Goal: Find specific page/section: Find specific page/section

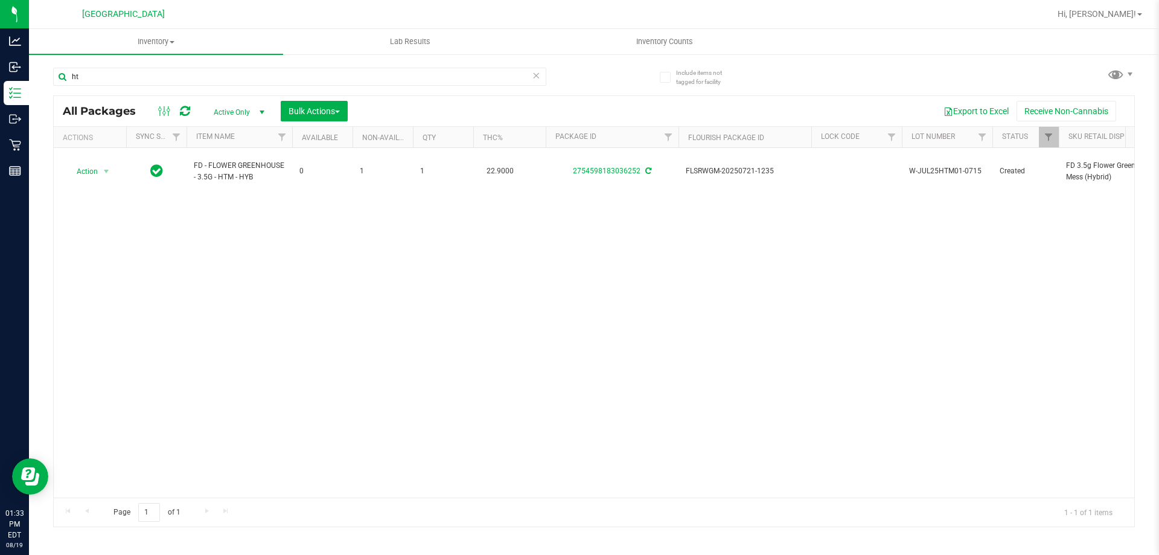
type input "h"
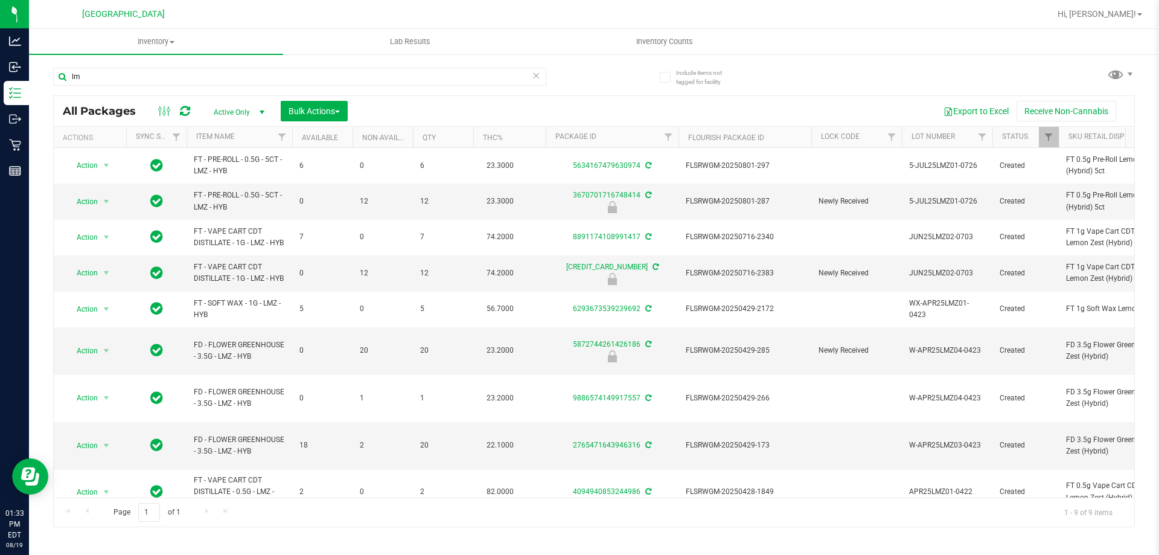
type input "l"
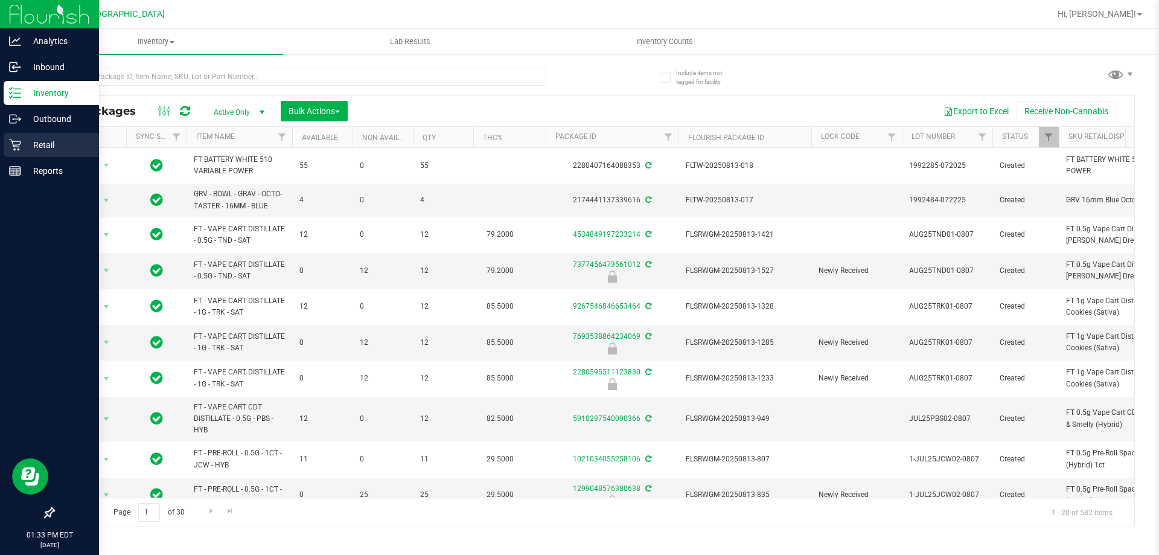
click at [31, 141] on p "Retail" at bounding box center [57, 145] width 72 height 14
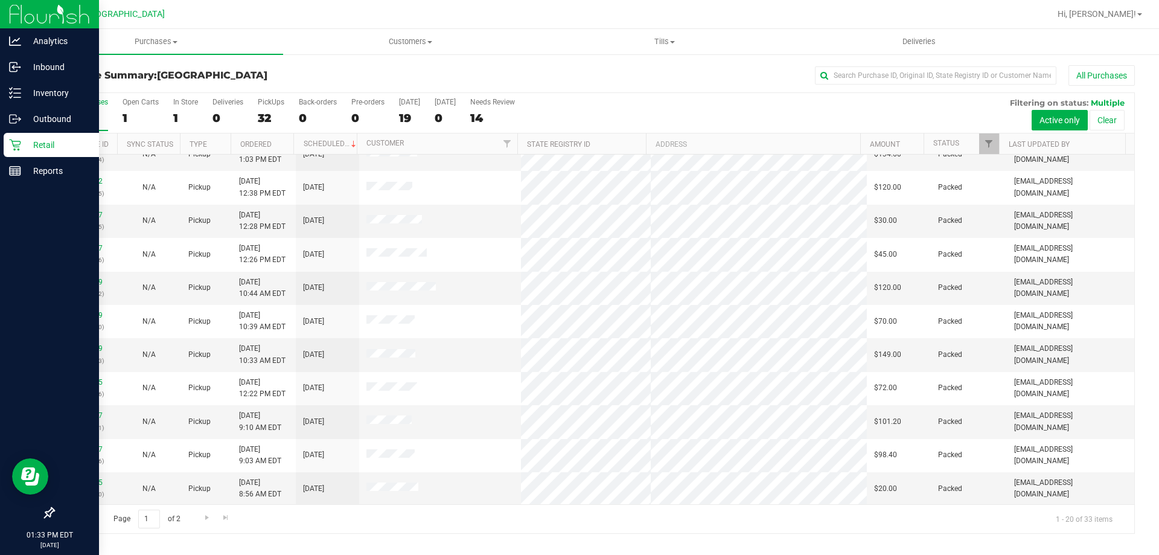
scroll to position [319, 0]
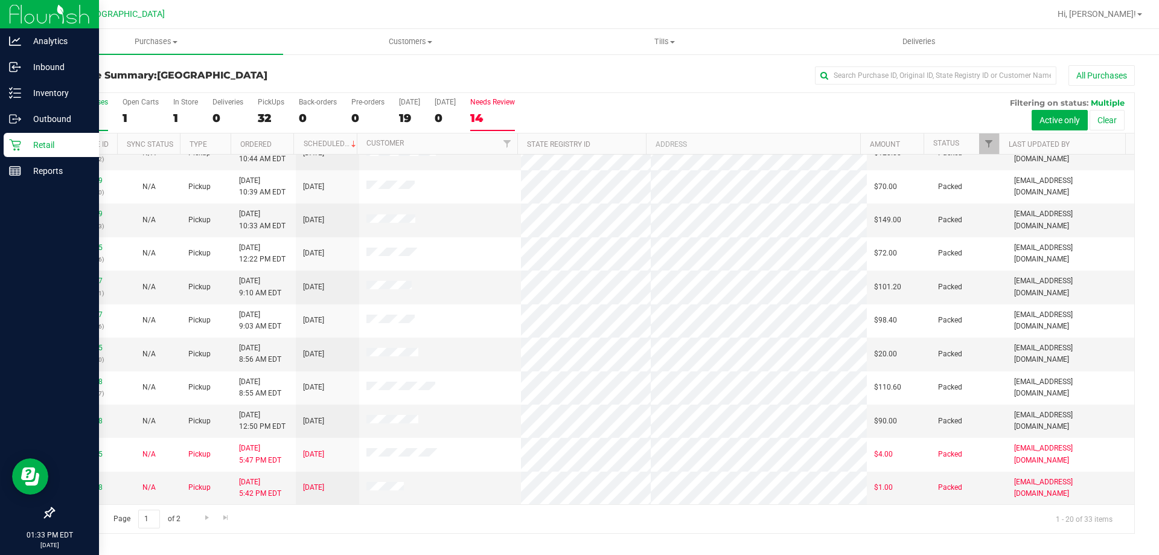
click at [497, 111] on div "14" at bounding box center [492, 118] width 45 height 14
click at [0, 0] on input "Needs Review 14" at bounding box center [0, 0] width 0 height 0
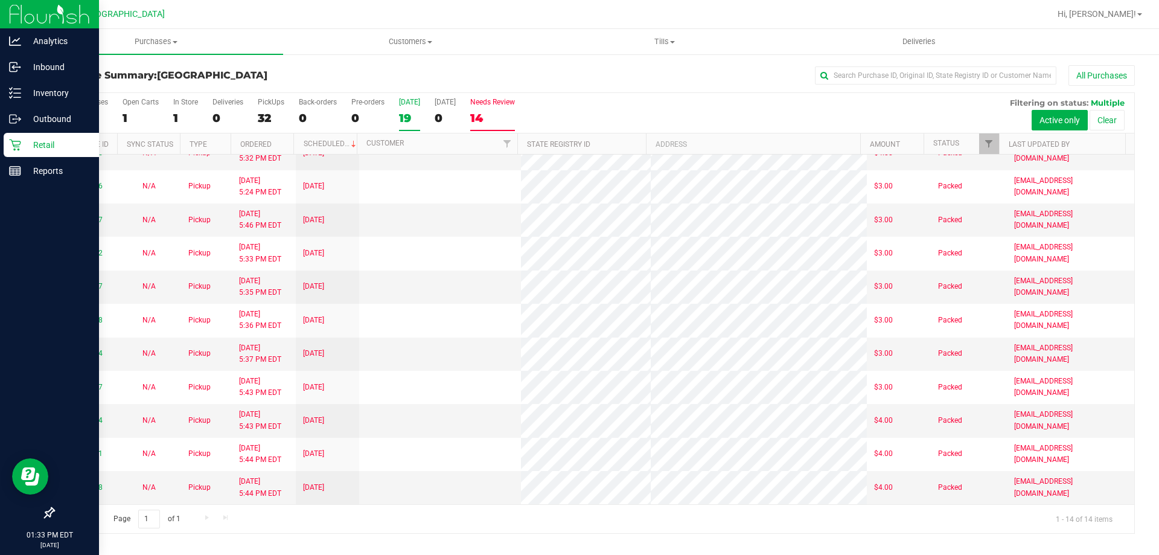
scroll to position [0, 0]
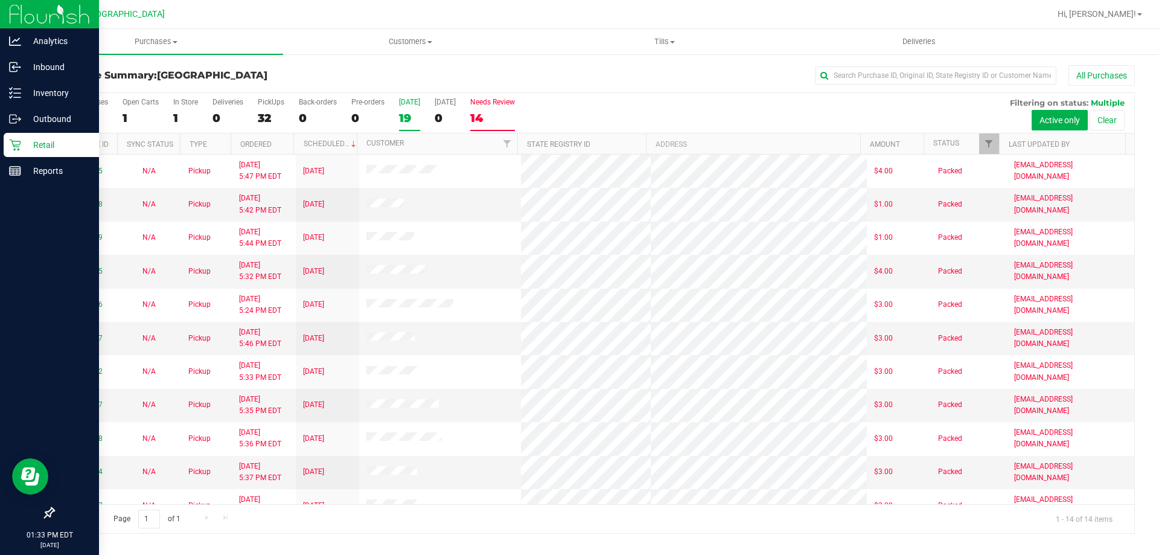
click at [413, 115] on div "19" at bounding box center [409, 118] width 21 height 14
click at [0, 0] on input "[DATE] 19" at bounding box center [0, 0] width 0 height 0
